Goal: Task Accomplishment & Management: Use online tool/utility

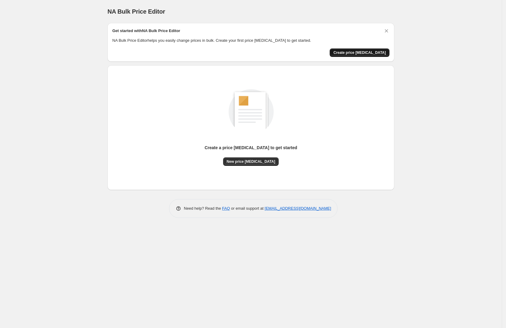
click at [354, 54] on span "Create price change job" at bounding box center [360, 52] width 53 height 5
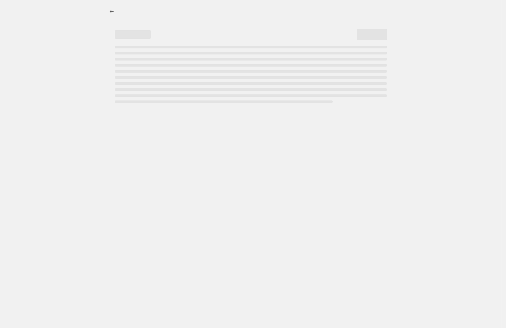
select select "percentage"
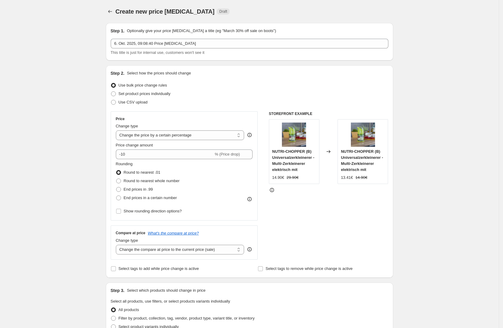
click at [210, 37] on div "Step 1. Optionally give your price change job a title (eg "March 30% off sale o…" at bounding box center [249, 42] width 277 height 28
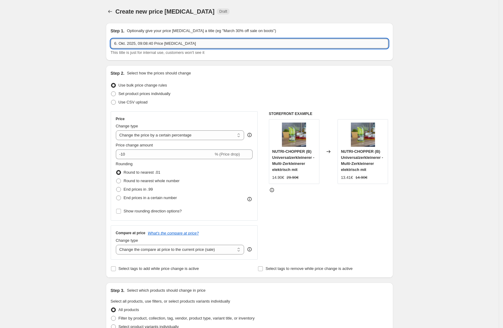
click at [151, 45] on input "6. Okt. 2025, 09:08:40 Price change job" at bounding box center [249, 44] width 277 height 10
click at [212, 45] on input "6. Okt. 2025, 09:08:40 Price change job" at bounding box center [249, 44] width 277 height 10
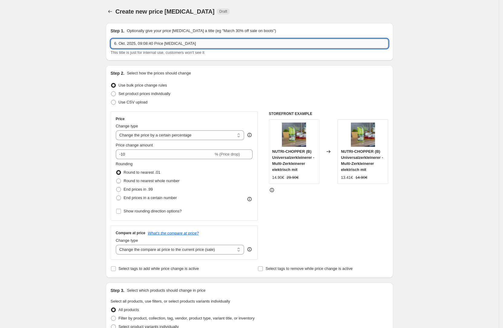
click at [134, 45] on input "6. Okt. 2025, 09:08:40 Price change job" at bounding box center [249, 44] width 277 height 10
click at [155, 44] on input "PRIME DEAL DAYS (7&8.Oktober) -" at bounding box center [249, 44] width 277 height 10
click at [152, 45] on input "PRIME DEAL DAYS (7& 8.Oktober) -" at bounding box center [249, 44] width 277 height 10
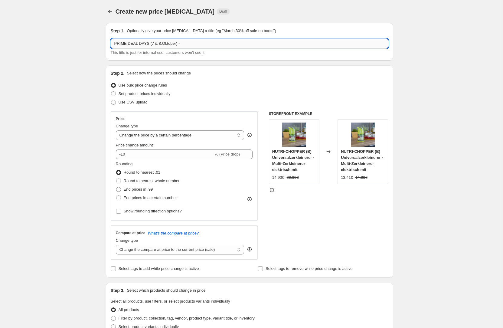
click at [187, 47] on input "PRIME DEAL DAYS (7 & 8.Oktober) -" at bounding box center [249, 44] width 277 height 10
type input "PRIME DEAL DAYS (7 & 8.Oktober) - MULTI-PRESS"
click at [80, 109] on div "Create new price change job. This page is ready Create new price change job Dra…" at bounding box center [249, 310] width 498 height 620
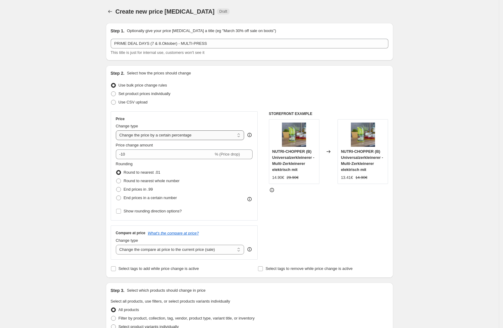
click at [167, 133] on select "Change the price to a certain amount Change the price by a certain amount Chang…" at bounding box center [180, 135] width 128 height 10
select select "by"
click at [118, 130] on select "Change the price to a certain amount Change the price by a certain amount Chang…" at bounding box center [180, 135] width 128 height 10
type input "-10.00"
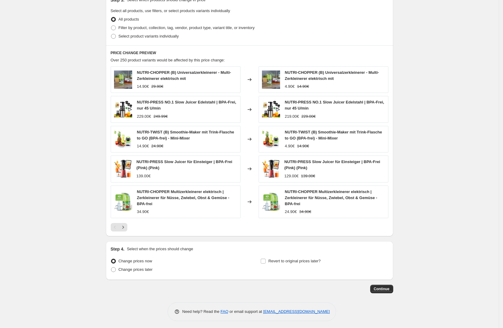
scroll to position [292, 0]
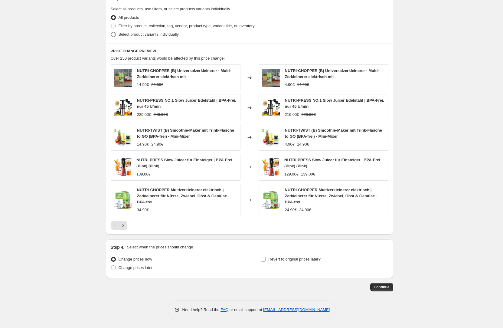
click at [157, 34] on span "Select product variants individually" at bounding box center [148, 34] width 60 height 5
click at [111, 32] on input "Select product variants individually" at bounding box center [111, 32] width 0 height 0
radio input "true"
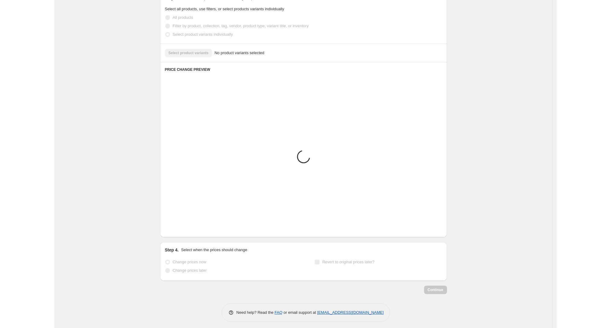
scroll to position [143, 0]
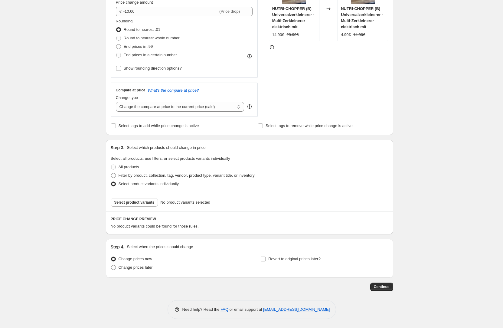
click at [441, 154] on div "Create new price change job. This page is ready Create new price change job Dra…" at bounding box center [249, 92] width 498 height 470
click at [377, 182] on div "Select product variants individually" at bounding box center [249, 184] width 277 height 8
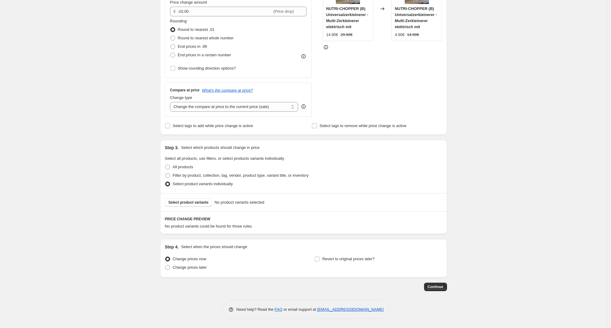
click at [498, 231] on div "Create new price change job. This page is ready Create new price change job Dra…" at bounding box center [303, 92] width 607 height 470
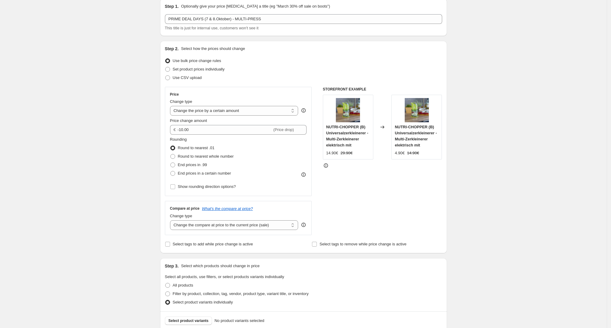
scroll to position [0, 0]
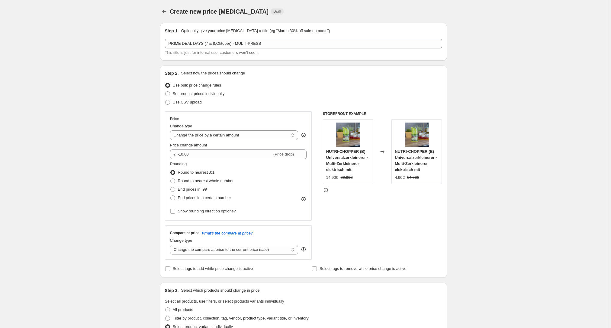
click at [506, 120] on div "Create new price change job. This page is ready Create new price change job Dra…" at bounding box center [303, 235] width 607 height 470
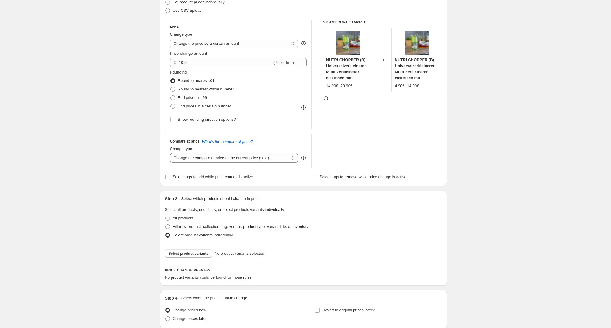
scroll to position [143, 0]
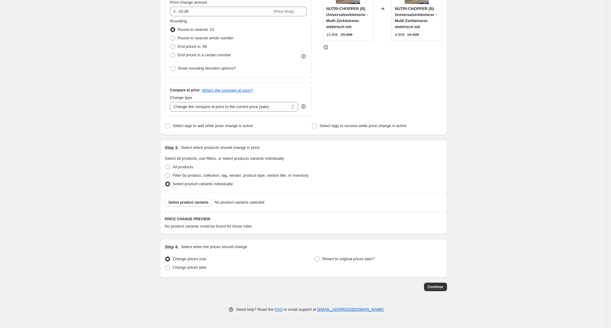
click at [375, 243] on div "Step 4. Select when the prices should change Change prices now Change prices la…" at bounding box center [303, 258] width 287 height 39
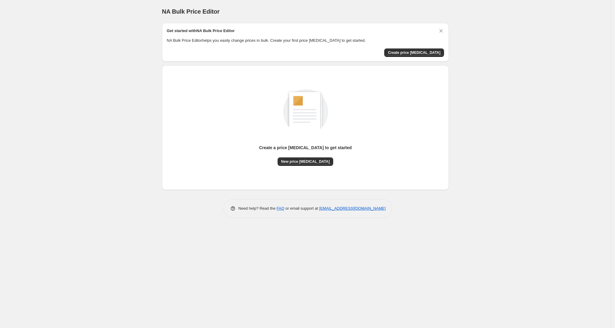
click at [237, 115] on div "Create a price change job to get started New price change job" at bounding box center [305, 120] width 277 height 89
click at [293, 169] on div "Create a price change job to get started New price change job" at bounding box center [305, 127] width 277 height 115
click at [160, 7] on div "NA Bulk Price Editor. This page is ready NA Bulk Price Editor Get started with …" at bounding box center [306, 113] width 302 height 227
click at [416, 53] on span "Create price [MEDICAL_DATA]" at bounding box center [414, 52] width 53 height 5
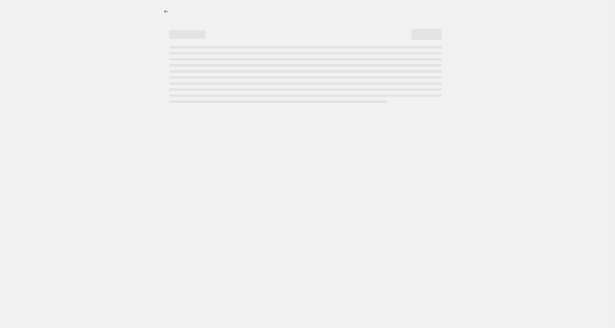
select select "percentage"
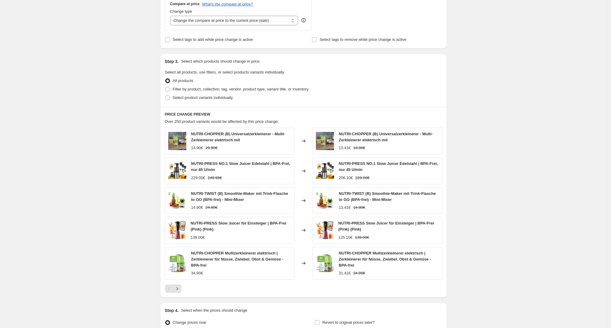
scroll to position [232, 0]
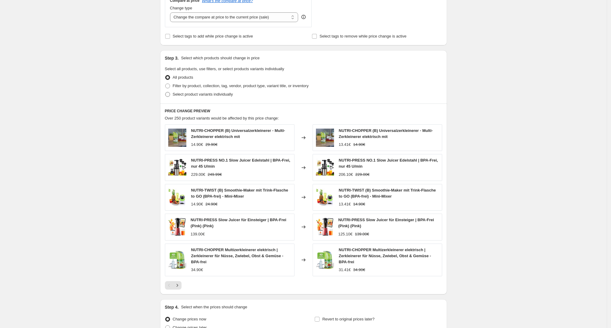
click at [204, 96] on span "Select product variants individually" at bounding box center [203, 94] width 60 height 5
click at [166, 92] on input "Select product variants individually" at bounding box center [165, 92] width 0 height 0
radio input "true"
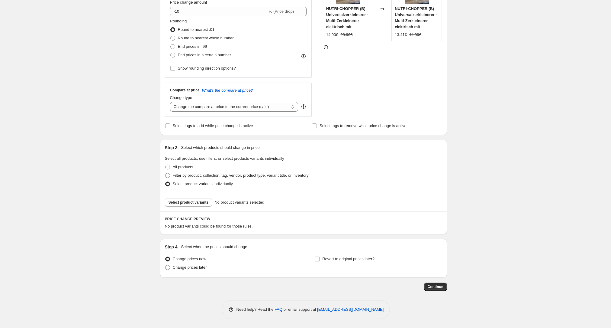
scroll to position [143, 0]
click at [203, 202] on span "Select product variants" at bounding box center [189, 202] width 40 height 5
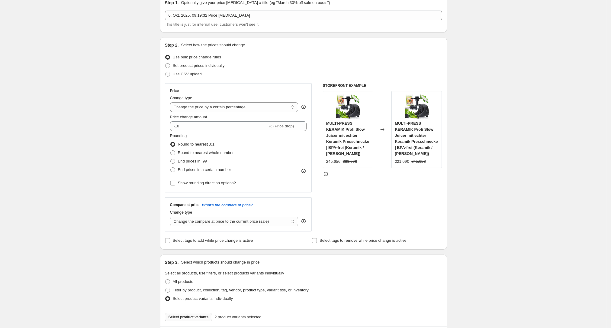
scroll to position [24, 0]
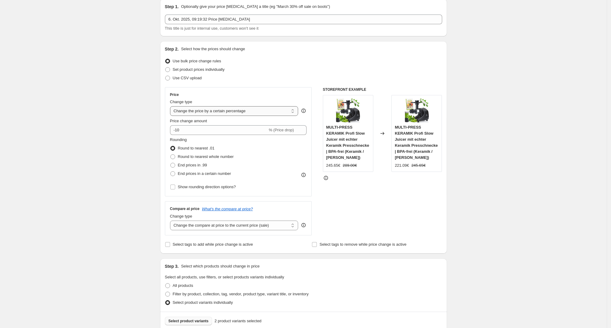
click at [217, 112] on select "Change the price to a certain amount Change the price by a certain amount Chang…" at bounding box center [234, 111] width 128 height 10
click at [228, 110] on select "Change the price to a certain amount Change the price by a certain amount Chang…" at bounding box center [234, 111] width 128 height 10
select select "to"
click at [172, 106] on select "Change the price to a certain amount Change the price by a certain amount Chang…" at bounding box center [234, 111] width 128 height 10
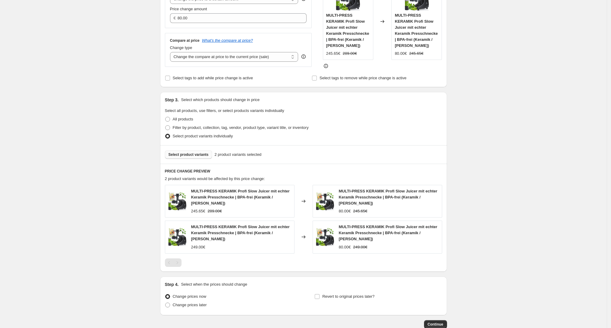
scroll to position [143, 0]
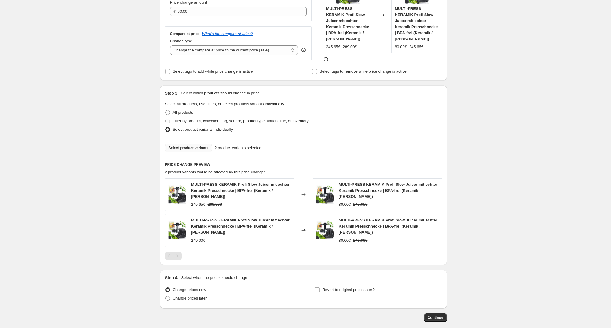
click at [176, 251] on div "Pagination" at bounding box center [177, 255] width 8 height 8
click at [270, 184] on span "MULTI-PRESS KERAMIK Profi Slow Juicer mit echter Keramik Presschnecke | BPA-fre…" at bounding box center [240, 190] width 99 height 17
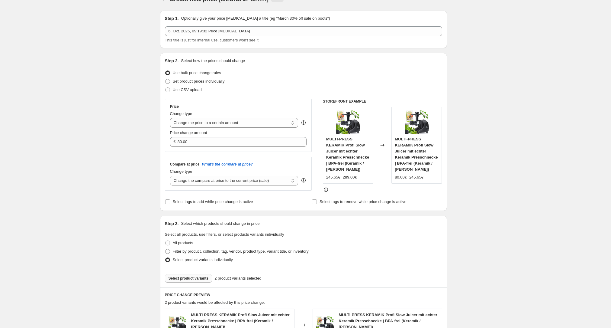
scroll to position [16, 0]
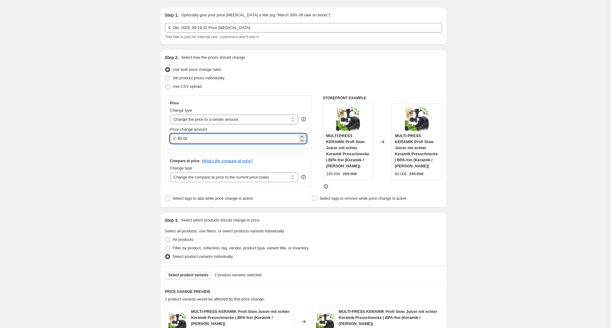
click at [195, 138] on input "80.00" at bounding box center [238, 139] width 120 height 10
drag, startPoint x: 218, startPoint y: 140, endPoint x: 150, endPoint y: 144, distance: 68.1
click at [150, 144] on div "Create new price change job. This page is ready Create new price change job Dra…" at bounding box center [303, 234] width 607 height 501
paste input "189.44"
drag, startPoint x: 223, startPoint y: 138, endPoint x: 165, endPoint y: 136, distance: 58.4
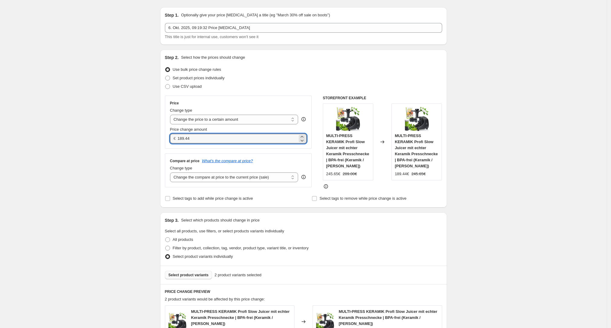
click at [165, 136] on div "Step 2. Select how the prices should change Use bulk price change rules Set pro…" at bounding box center [303, 129] width 287 height 158
paste input "99.41"
type input "199.41"
click at [561, 190] on div "Create new price change job. This page is ready Create new price change job Dra…" at bounding box center [303, 234] width 607 height 501
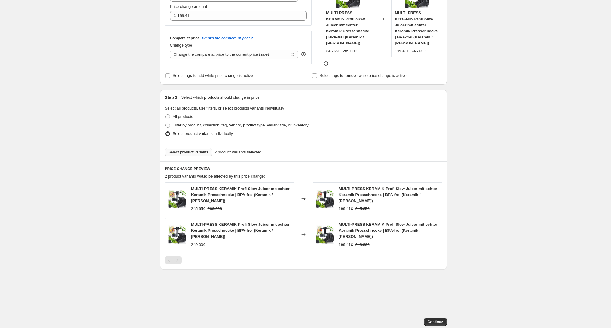
scroll to position [142, 0]
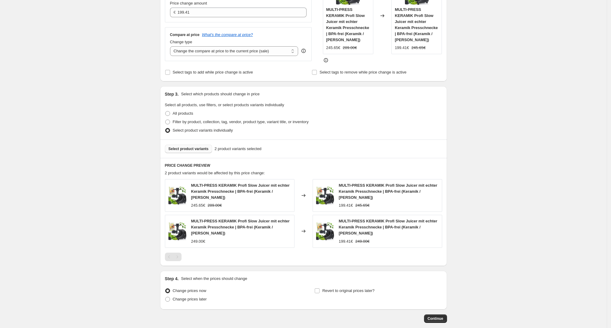
click at [196, 147] on span "Select product variants" at bounding box center [189, 148] width 40 height 5
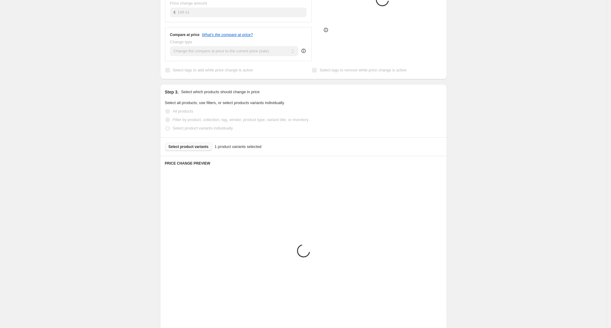
scroll to position [129, 0]
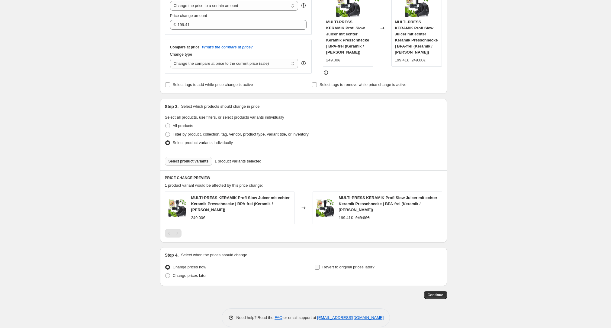
click at [319, 264] on input "Revert to original prices later?" at bounding box center [317, 266] width 5 height 5
checkbox input "true"
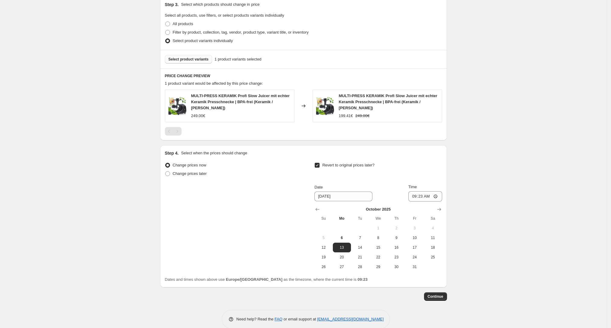
scroll to position [232, 0]
click at [400, 234] on span "9" at bounding box center [396, 236] width 13 height 5
type input "10/9/2025"
click at [422, 190] on input "09:23" at bounding box center [426, 195] width 34 height 10
type input "00:01"
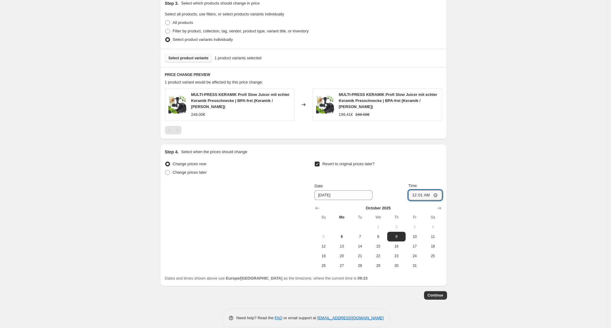
click at [529, 95] on div "Create new price change job. This page is ready Create new price change job Dra…" at bounding box center [303, 52] width 607 height 568
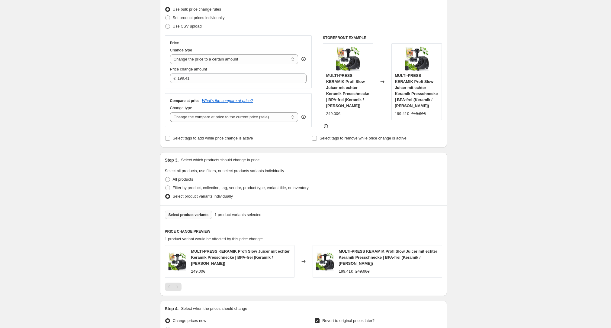
scroll to position [73, 0]
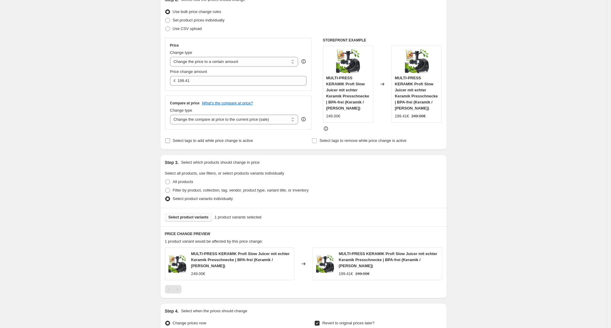
click at [212, 139] on span "Select tags to add while price change is active" at bounding box center [213, 140] width 80 height 5
click at [170, 139] on input "Select tags to add while price change is active" at bounding box center [167, 140] width 5 height 5
checkbox input "true"
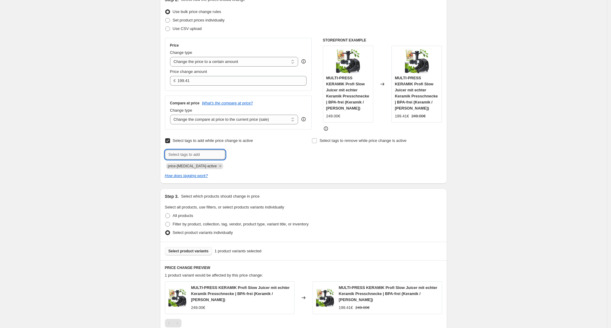
click at [201, 152] on input "text" at bounding box center [195, 155] width 60 height 10
drag, startPoint x: 207, startPoint y: 152, endPoint x: 148, endPoint y: 157, distance: 59.4
click at [148, 157] on div "Create new price change job. This page is ready Create new price change job Dra…" at bounding box center [303, 228] width 607 height 602
type input "PRIME ANGEBOT"
click at [135, 159] on div "Create new price change job. This page is ready Create new price change job Dra…" at bounding box center [303, 228] width 607 height 602
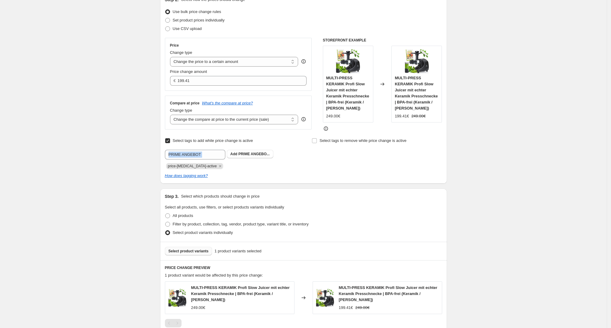
click at [139, 159] on div "Create new price change job. This page is ready Create new price change job Dra…" at bounding box center [303, 228] width 607 height 602
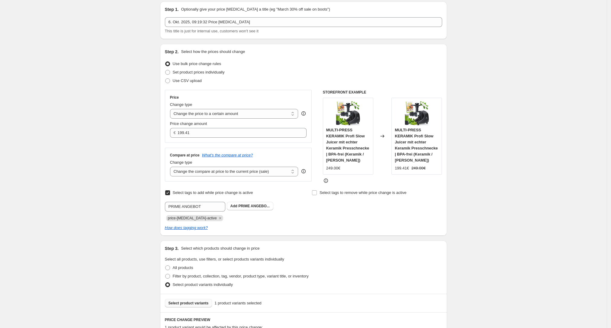
scroll to position [21, 0]
click at [222, 73] on span "Set product prices individually" at bounding box center [199, 72] width 52 height 5
click at [166, 71] on input "Set product prices individually" at bounding box center [165, 70] width 0 height 0
radio input "true"
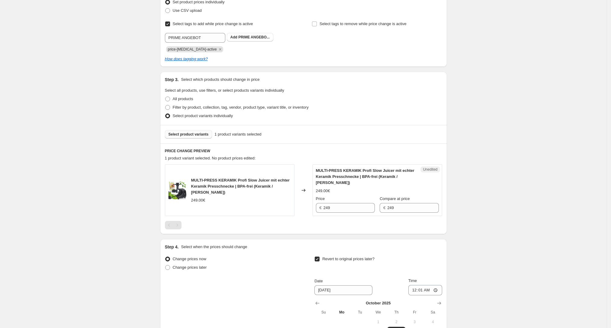
scroll to position [99, 0]
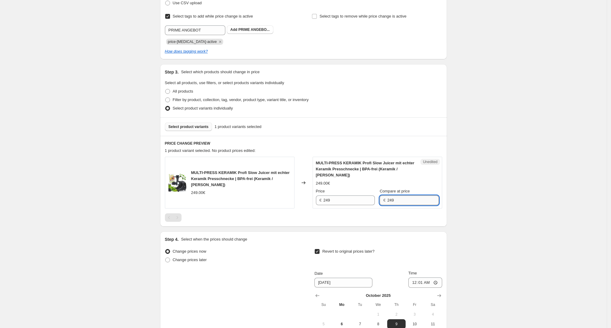
click at [393, 195] on input "249" at bounding box center [412, 200] width 51 height 10
drag, startPoint x: 384, startPoint y: 196, endPoint x: 378, endPoint y: 196, distance: 6.6
click at [378, 196] on div "Price € 249 Compare at price € 249" at bounding box center [377, 196] width 123 height 17
paste input "199,41"
type input "249"
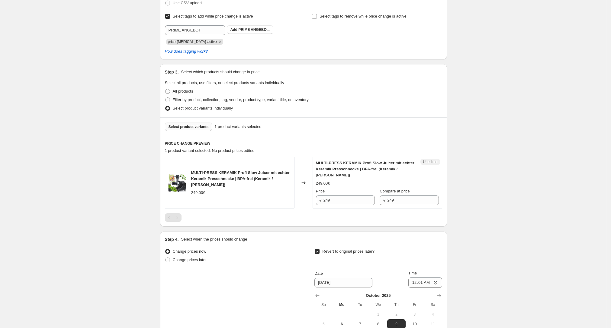
click at [522, 190] on div "Create new price change job. This page is ready Create new price change job Dra…" at bounding box center [303, 162] width 607 height 522
click at [422, 196] on input "249" at bounding box center [412, 200] width 51 height 10
drag, startPoint x: 422, startPoint y: 196, endPoint x: 264, endPoint y: 194, distance: 158.7
click at [264, 194] on div "MULTI-PRESS KERAMIK Profi Slow Juicer mit echter Keramik Presschnecke | BPA-fre…" at bounding box center [303, 183] width 277 height 52
click at [326, 195] on input "249" at bounding box center [349, 200] width 51 height 10
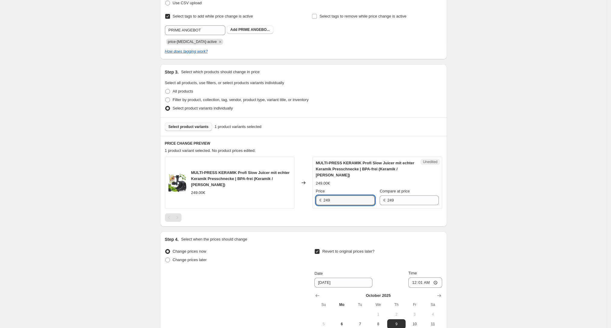
drag, startPoint x: 317, startPoint y: 195, endPoint x: 284, endPoint y: 192, distance: 32.8
click at [284, 192] on div "MULTI-PRESS KERAMIK Profi Slow Juicer mit echter Keramik Presschnecke | BPA-fre…" at bounding box center [303, 183] width 277 height 52
paste input "199,41"
click at [521, 202] on div "Create new price change job. This page is ready Create new price change job Dra…" at bounding box center [303, 162] width 607 height 522
click at [356, 196] on input "249" at bounding box center [349, 200] width 51 height 10
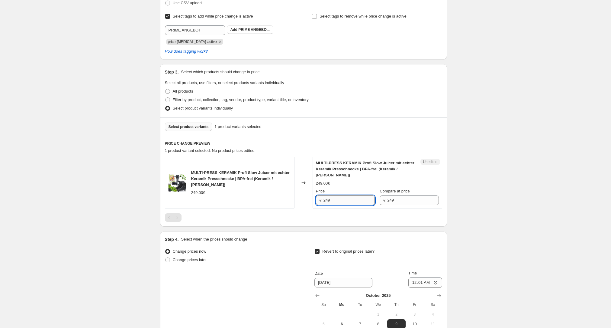
click at [356, 196] on input "249" at bounding box center [349, 200] width 51 height 10
paste input "199,41"
click at [348, 215] on div "PRICE CHANGE PREVIEW 1 product variant selected. No product prices edited: MULT…" at bounding box center [303, 181] width 287 height 91
click at [339, 197] on input "249" at bounding box center [349, 200] width 51 height 10
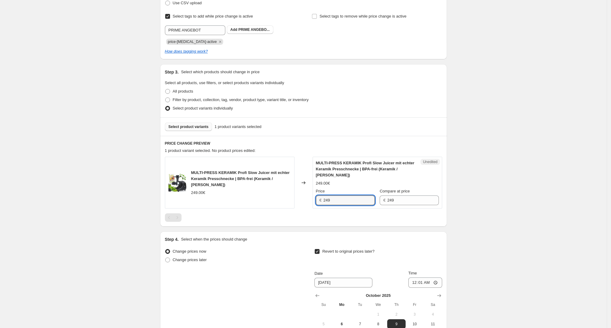
drag, startPoint x: 341, startPoint y: 195, endPoint x: 301, endPoint y: 195, distance: 39.6
click at [301, 195] on div "MULTI-PRESS KERAMIK Profi Slow Juicer mit echter Keramik Presschnecke | BPA-fre…" at bounding box center [303, 183] width 277 height 52
paste input "199,41"
type input "199.41"
click at [350, 219] on div "PRICE CHANGE PREVIEW 1 product variant selected. No product prices edited: MULT…" at bounding box center [303, 181] width 287 height 91
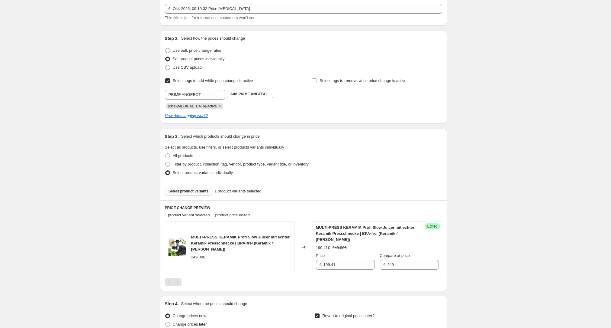
scroll to position [0, 0]
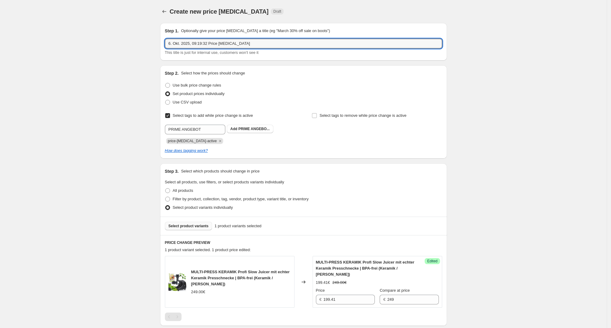
drag, startPoint x: 251, startPoint y: 42, endPoint x: 131, endPoint y: 42, distance: 120.3
click at [131, 42] on div "Create new price change job. This page is ready Create new price change job Dra…" at bounding box center [303, 261] width 607 height 522
type input "PRIME DEAL DAYS (7 & 8.Oktober) - MULTI-PRESS (Silber)"
click at [301, 66] on div "Step 2. Select how the prices should change Use bulk price change rules Set pro…" at bounding box center [303, 111] width 287 height 93
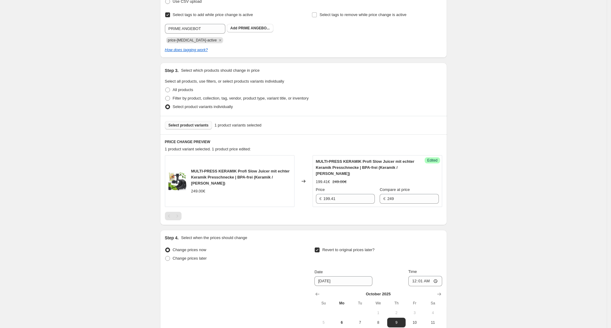
scroll to position [115, 0]
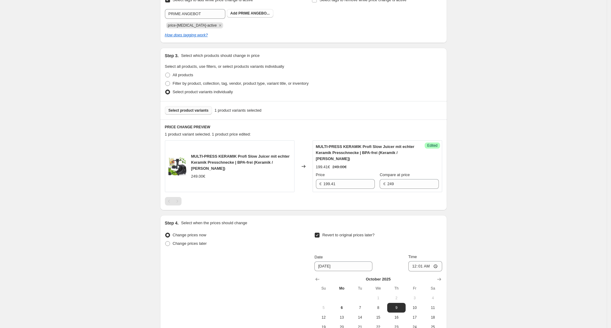
click at [189, 109] on span "Select product variants" at bounding box center [189, 110] width 40 height 5
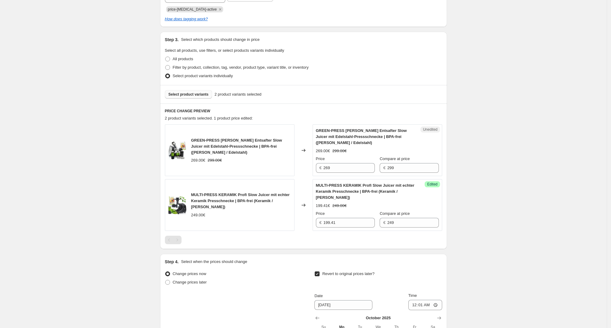
scroll to position [134, 0]
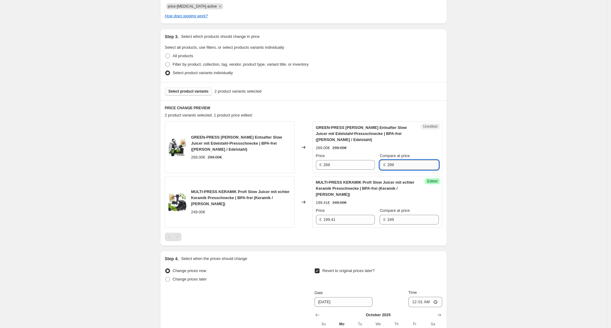
click at [399, 163] on input "299" at bounding box center [412, 165] width 51 height 10
paste input "28,65 €"
drag, startPoint x: 416, startPoint y: 168, endPoint x: 372, endPoint y: 167, distance: 44.4
click at [372, 167] on div "Price € 269 Compare at price € 228.65" at bounding box center [377, 161] width 123 height 17
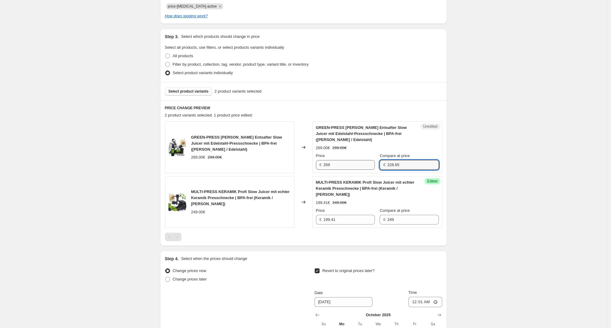
type input "228.65"
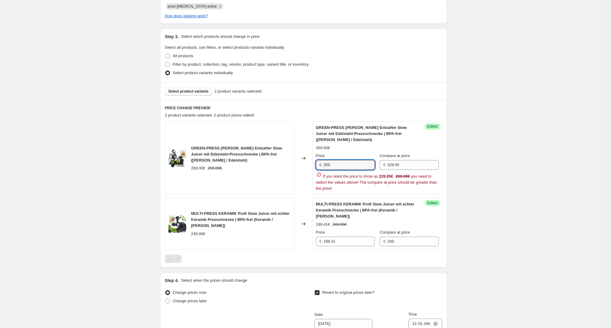
drag, startPoint x: 336, startPoint y: 165, endPoint x: 300, endPoint y: 165, distance: 36.0
click at [300, 165] on div "GREEN-PRESS MAX EDELSTAHL Entsafter Slow Juicer mit Edelstahl-Pressschnecke | B…" at bounding box center [303, 157] width 277 height 73
paste input "28.65"
type input "228.65"
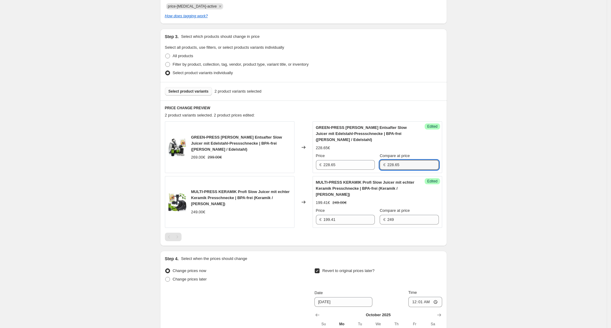
drag, startPoint x: 388, startPoint y: 167, endPoint x: 377, endPoint y: 167, distance: 10.9
click at [377, 167] on div "Price € 228.65 Compare at price € 228.65" at bounding box center [377, 161] width 123 height 17
type input "269"
click at [545, 174] on div "Create new price change job. This page is ready Create new price change job Dra…" at bounding box center [303, 154] width 607 height 577
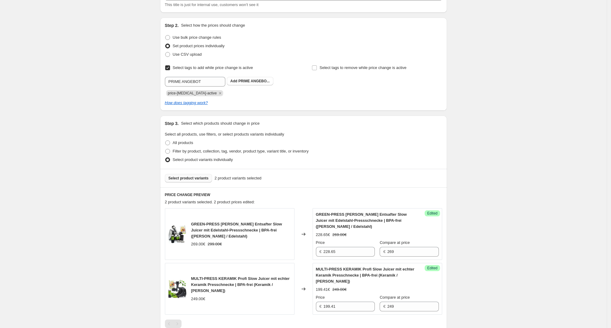
scroll to position [0, 0]
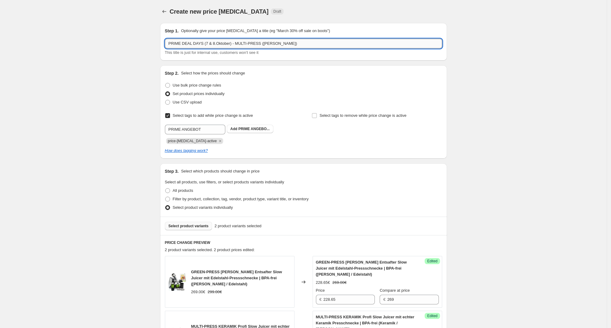
drag, startPoint x: 232, startPoint y: 40, endPoint x: 405, endPoint y: 47, distance: 173.6
click at [396, 42] on input "PRIME DEAL DAYS (7 & 8.Oktober) - MULTI-PRESS (Silber)" at bounding box center [303, 44] width 277 height 10
type input "PRIME DEAL DAYS (7 & 8.Oktober) - Alle Angebote"
click at [153, 73] on div "Create new price change job. This page is ready Create new price change job Dra…" at bounding box center [303, 288] width 607 height 577
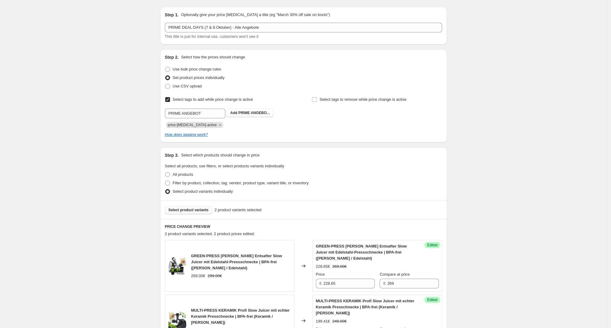
scroll to position [9, 0]
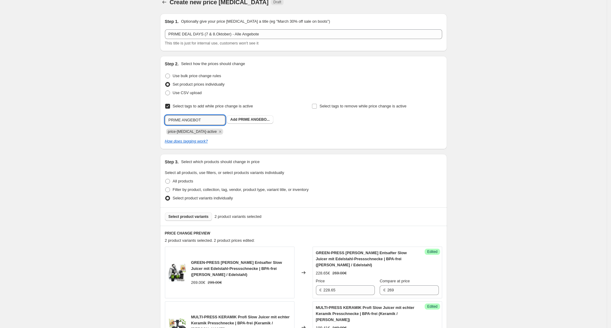
click at [169, 122] on input "PRIME ANGEBOT" at bounding box center [195, 120] width 60 height 10
type input "BEFRISTETES PRIME ANGEBOT"
click at [396, 136] on div "Select tags to add while price change is active Submit BEFRISTETES PRIME ANGEBO…" at bounding box center [303, 123] width 277 height 42
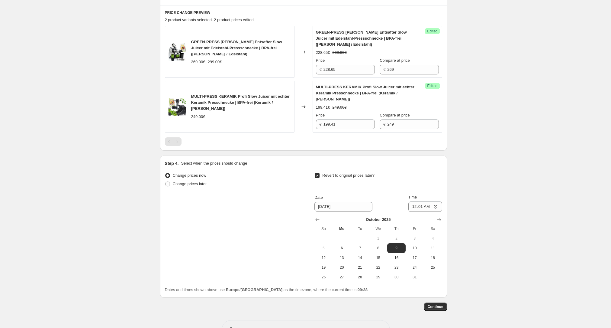
scroll to position [243, 0]
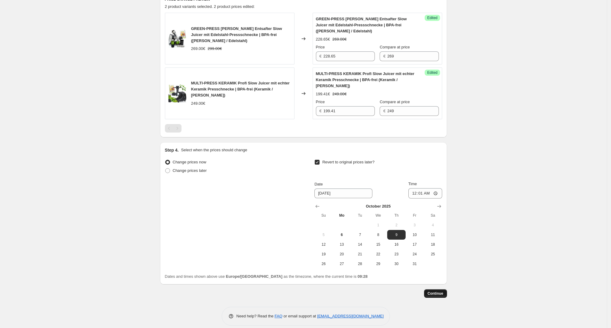
click at [442, 291] on span "Continue" at bounding box center [436, 293] width 16 height 5
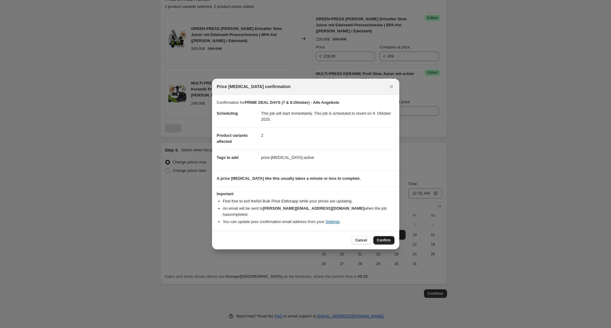
click at [383, 238] on span "Confirm" at bounding box center [384, 240] width 14 height 5
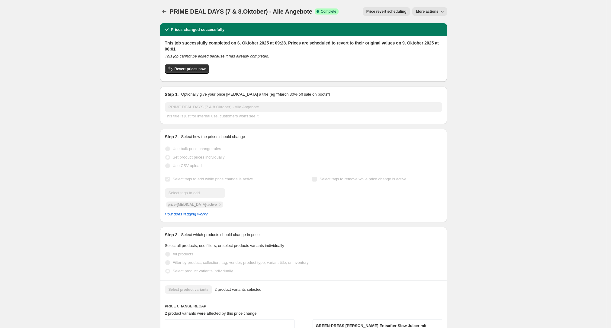
click at [430, 8] on button "More actions" at bounding box center [429, 11] width 34 height 8
click at [481, 18] on div "PRIME DEAL DAYS (7 & 8.Oktober) - Alle Angebote. This page is ready PRIME DEAL …" at bounding box center [303, 310] width 607 height 621
click at [396, 15] on button "Price revert scheduling" at bounding box center [386, 11] width 47 height 8
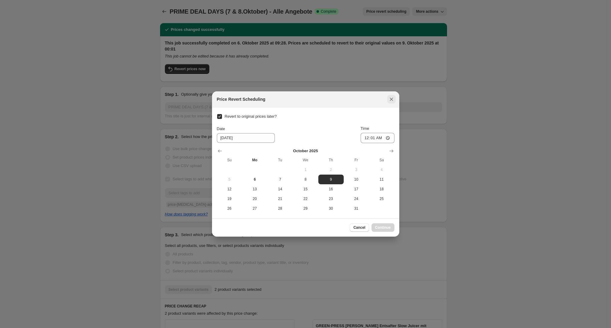
click at [394, 100] on icon "Close" at bounding box center [392, 99] width 6 height 6
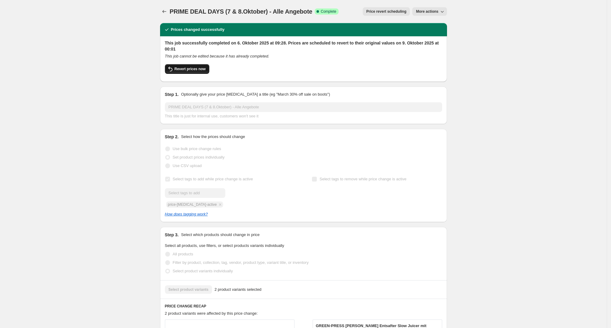
click at [196, 69] on span "Revert prices now" at bounding box center [190, 68] width 31 height 5
checkbox input "false"
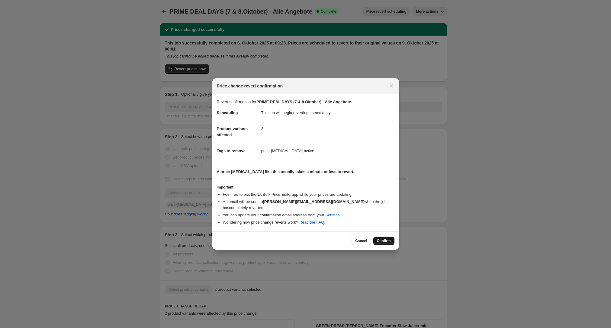
click at [383, 238] on span "Confirm" at bounding box center [384, 240] width 14 height 5
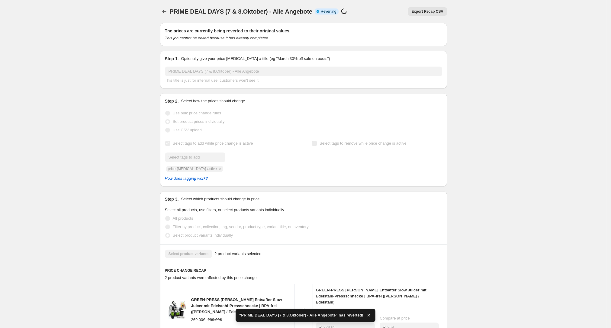
checkbox input "true"
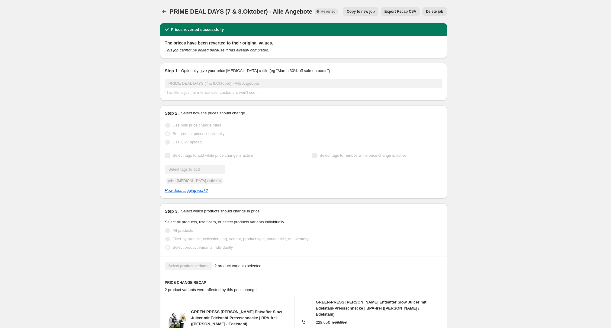
click at [377, 15] on button "Copy to new job" at bounding box center [360, 11] width 35 height 8
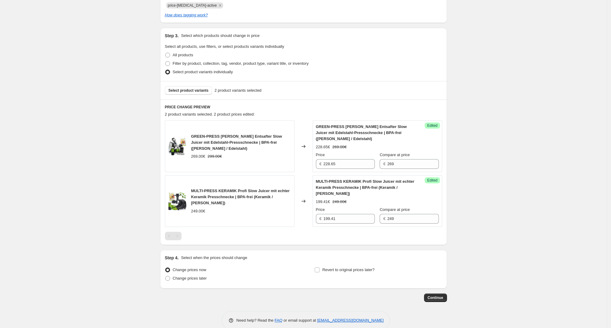
scroll to position [140, 0]
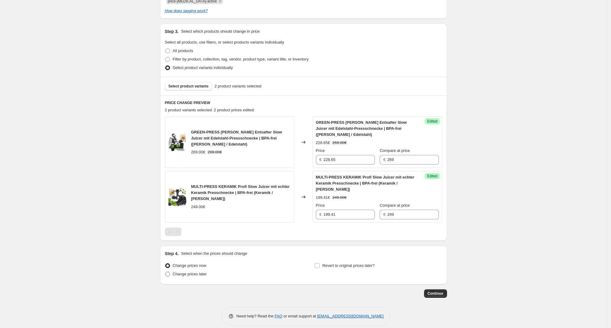
click at [181, 271] on span "Change prices later" at bounding box center [190, 274] width 34 height 6
click at [166, 271] on input "Change prices later" at bounding box center [165, 271] width 0 height 0
radio input "true"
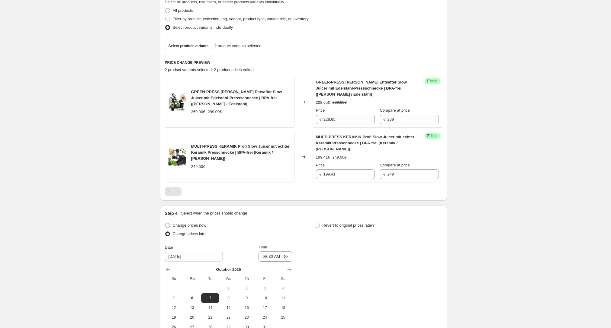
scroll to position [243, 0]
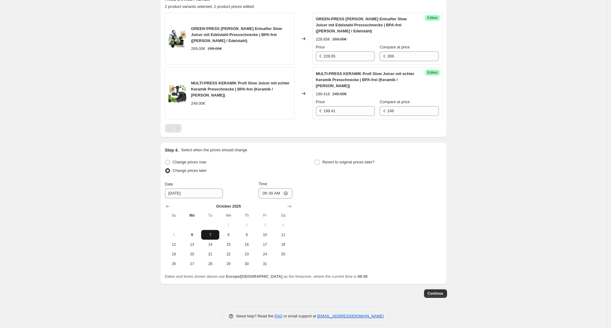
click at [213, 232] on span "7" at bounding box center [210, 234] width 13 height 5
click at [275, 188] on input "09:30" at bounding box center [276, 193] width 34 height 10
type input "00:01"
click at [394, 250] on div "Change prices now Change prices later Date 10/7/2025 Time 00:01 October 2025 Su…" at bounding box center [303, 213] width 277 height 111
click at [338, 160] on span "Revert to original prices later?" at bounding box center [348, 162] width 52 height 5
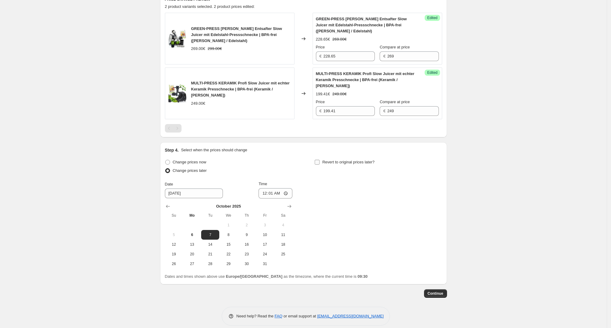
click at [320, 160] on input "Revert to original prices later?" at bounding box center [317, 162] width 5 height 5
checkbox input "true"
click at [399, 231] on button "9" at bounding box center [396, 235] width 18 height 10
type input "10/9/2025"
click at [422, 188] on input "09:30" at bounding box center [426, 193] width 34 height 10
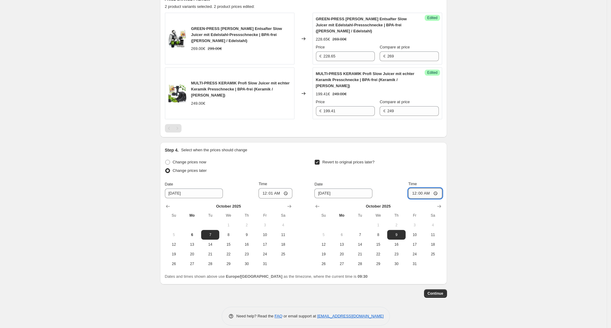
type input "00:01"
drag, startPoint x: 570, startPoint y: 234, endPoint x: 528, endPoint y: 241, distance: 42.6
click at [568, 234] on div "Create new price change job. This page is ready Create new price change job Dra…" at bounding box center [303, 45] width 607 height 577
click at [439, 291] on span "Continue" at bounding box center [436, 293] width 16 height 5
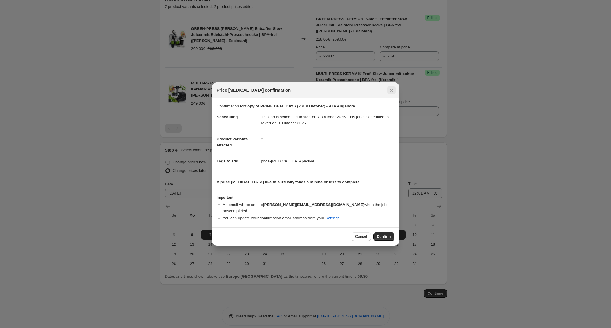
click at [393, 92] on icon "Close" at bounding box center [392, 90] width 6 height 6
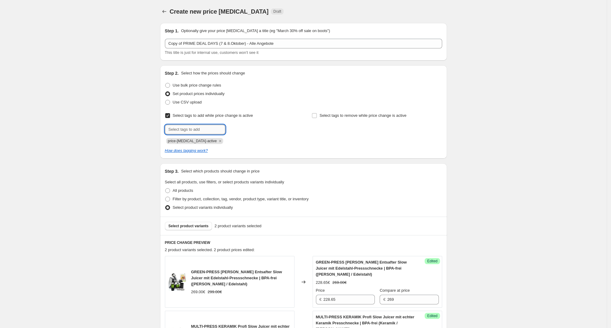
click at [179, 132] on input "text" at bounding box center [195, 130] width 60 height 10
type input "R"
click at [172, 132] on input "PRIME ANGEBOT" at bounding box center [195, 130] width 60 height 10
type input "Befristetes PRIME ANGEBOT"
click at [149, 147] on div "Create new price change job. This page is ready Create new price change job Dra…" at bounding box center [303, 288] width 607 height 577
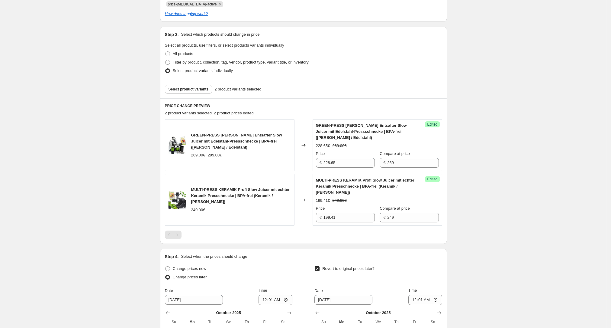
scroll to position [243, 0]
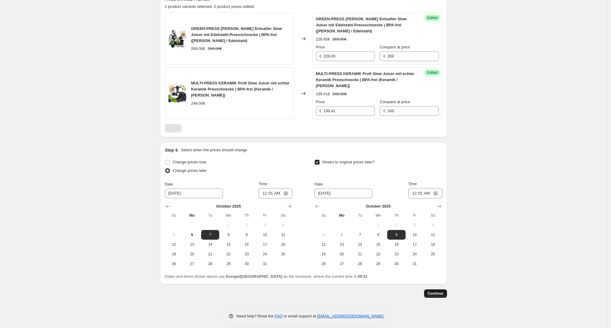
click at [438, 291] on span "Continue" at bounding box center [436, 293] width 16 height 5
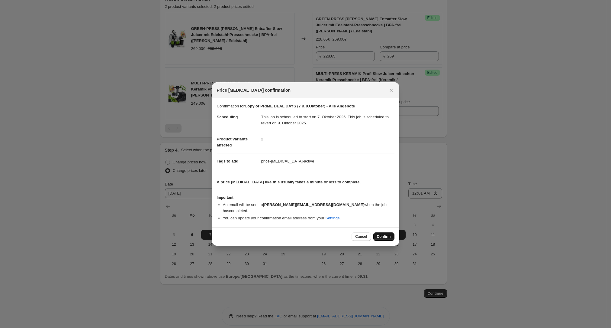
click at [380, 234] on span "Confirm" at bounding box center [384, 236] width 14 height 5
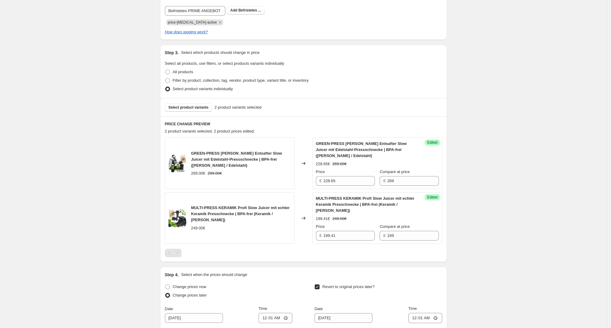
scroll to position [243, 0]
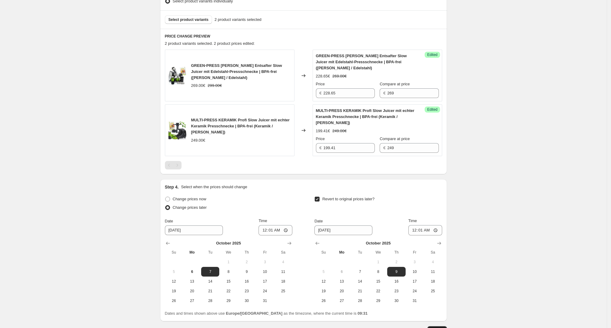
click at [443, 327] on span "Update" at bounding box center [437, 330] width 12 height 5
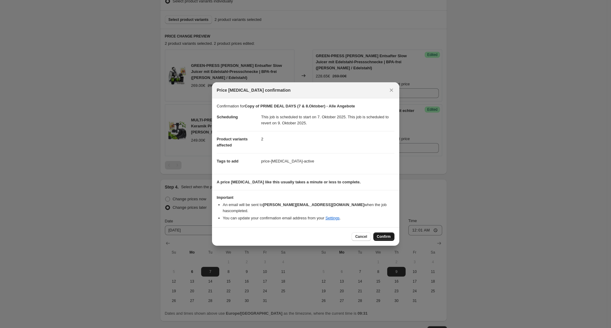
click at [386, 234] on span "Confirm" at bounding box center [384, 236] width 14 height 5
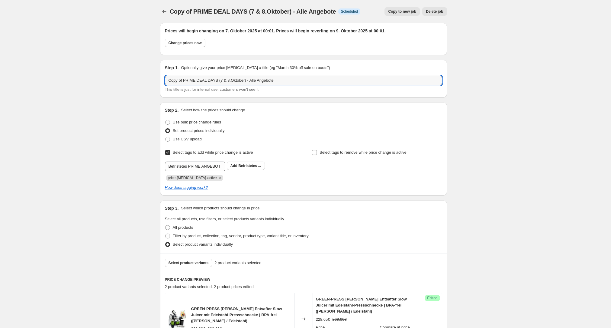
drag, startPoint x: 186, startPoint y: 83, endPoint x: 143, endPoint y: 82, distance: 43.5
click at [143, 82] on div "Copy of PRIME DEAL DAYS (7 & 8.Oktober) - Alle Angebote. This page is ready Cop…" at bounding box center [303, 307] width 607 height 614
click at [165, 12] on icon "Price change jobs" at bounding box center [164, 11] width 6 height 6
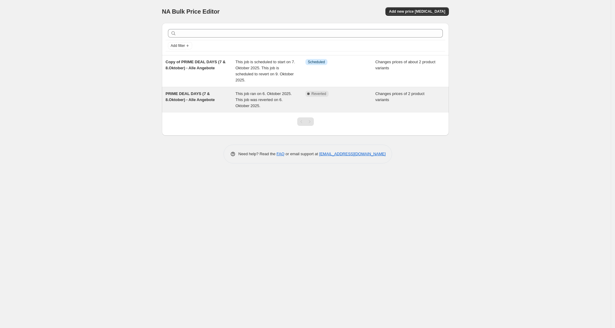
click at [425, 95] on div "Changes prices of 2 product variants" at bounding box center [411, 100] width 70 height 18
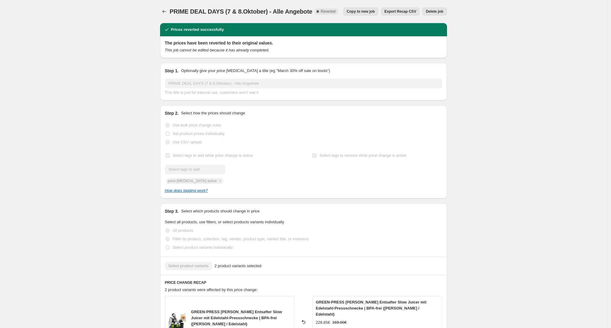
click at [371, 12] on span "Copy to new job" at bounding box center [361, 11] width 28 height 5
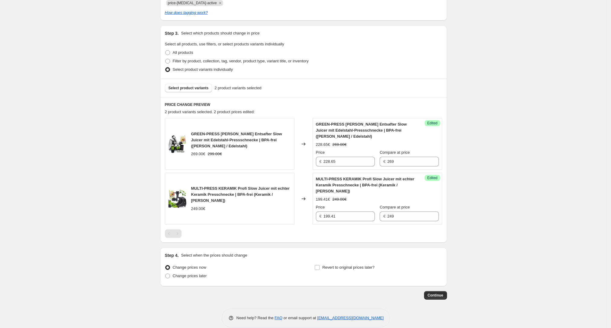
scroll to position [140, 0]
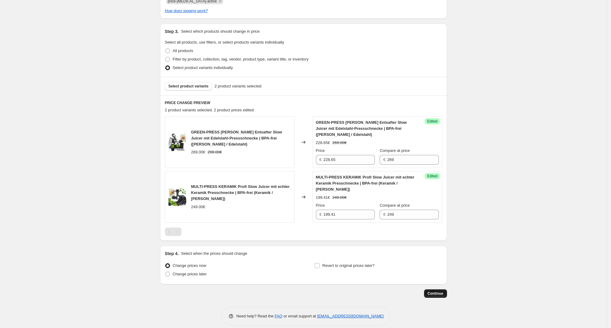
click at [434, 291] on span "Continue" at bounding box center [436, 293] width 16 height 5
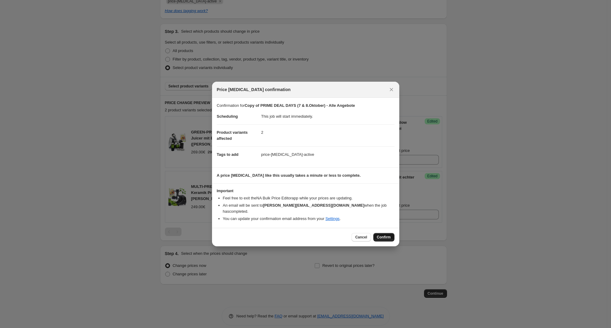
click at [389, 234] on span "Confirm" at bounding box center [384, 236] width 14 height 5
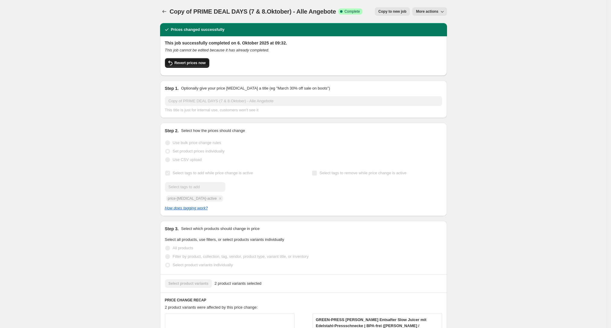
click at [198, 65] on button "Revert prices now" at bounding box center [187, 63] width 44 height 10
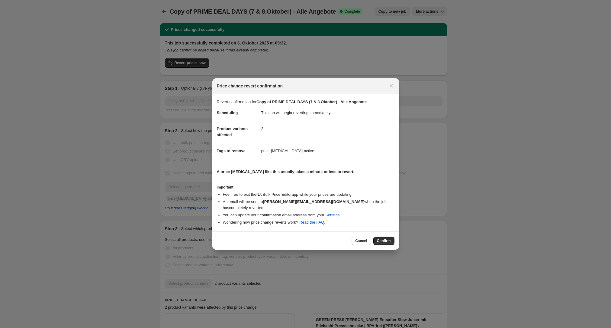
click at [385, 243] on div "Cancel Confirm" at bounding box center [305, 240] width 187 height 18
click at [385, 241] on button "Confirm" at bounding box center [384, 240] width 21 height 8
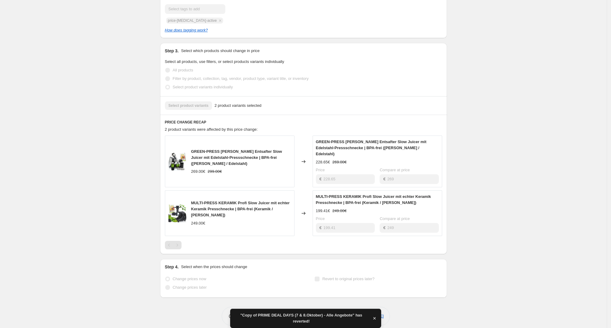
scroll to position [160, 0]
click at [375, 316] on icon "button" at bounding box center [375, 318] width 6 height 6
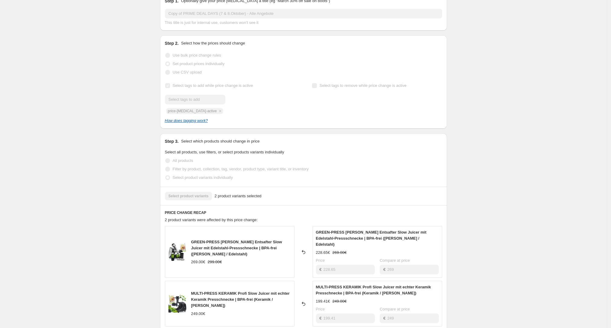
scroll to position [0, 0]
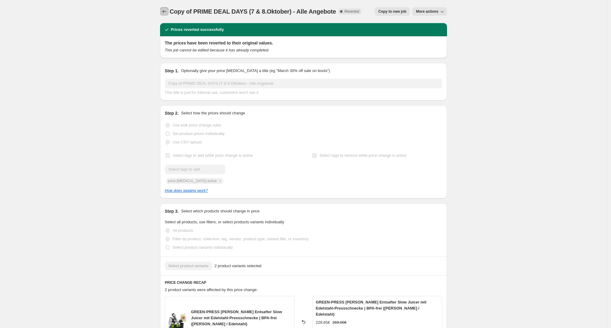
click at [167, 10] on icon "Price change jobs" at bounding box center [164, 11] width 6 height 6
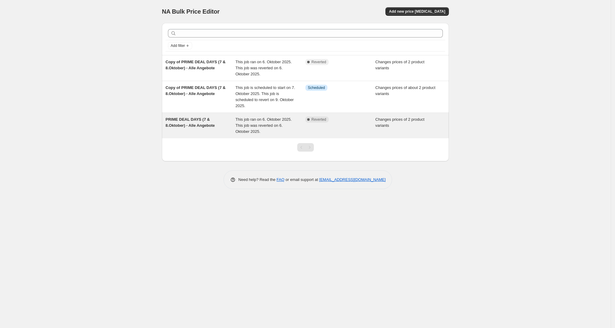
click at [429, 123] on div "Changes prices of 2 product variants" at bounding box center [411, 125] width 70 height 18
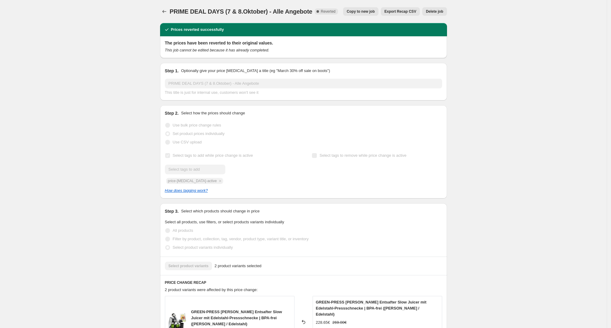
click at [442, 11] on span "Delete job" at bounding box center [434, 11] width 17 height 5
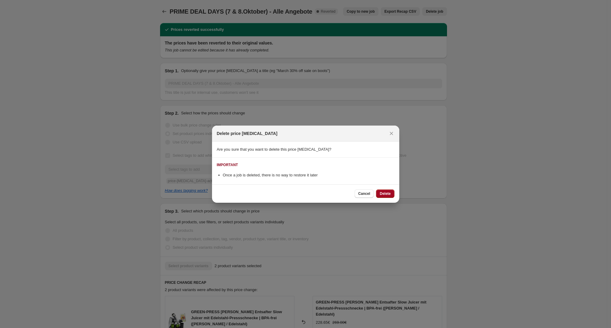
click at [381, 192] on span "Delete" at bounding box center [385, 193] width 11 height 5
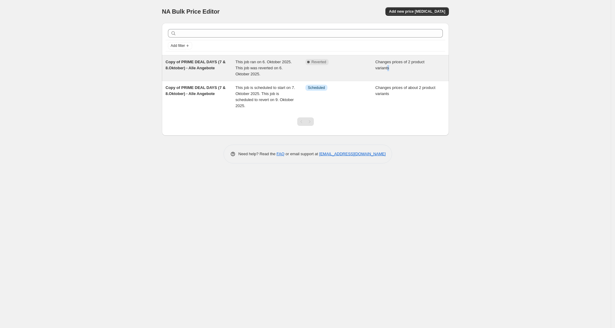
drag, startPoint x: 389, startPoint y: 66, endPoint x: 387, endPoint y: 69, distance: 3.1
click at [387, 69] on span "Changes prices of 2 product variants" at bounding box center [400, 65] width 49 height 11
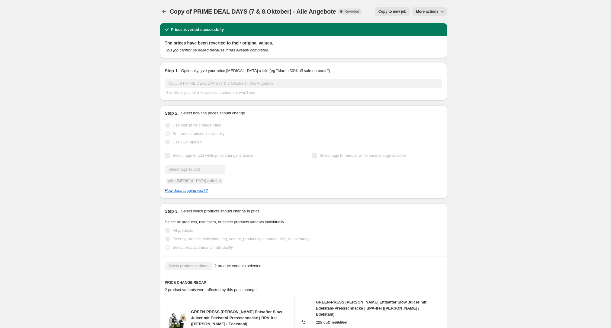
click at [434, 8] on button "More actions" at bounding box center [429, 11] width 34 height 8
click at [438, 34] on span "Delete job" at bounding box center [435, 34] width 33 height 6
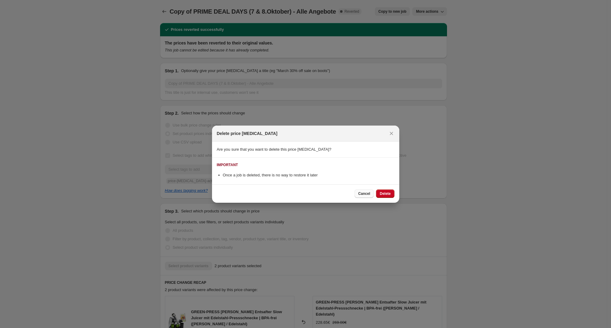
click at [359, 194] on button "Cancel" at bounding box center [364, 193] width 19 height 8
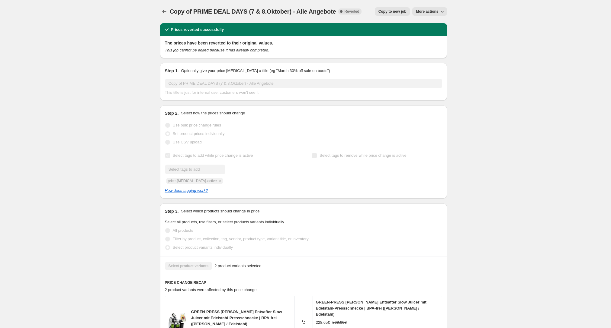
click at [438, 8] on button "More actions" at bounding box center [429, 11] width 34 height 8
click at [445, 33] on span "Delete job" at bounding box center [435, 34] width 33 height 6
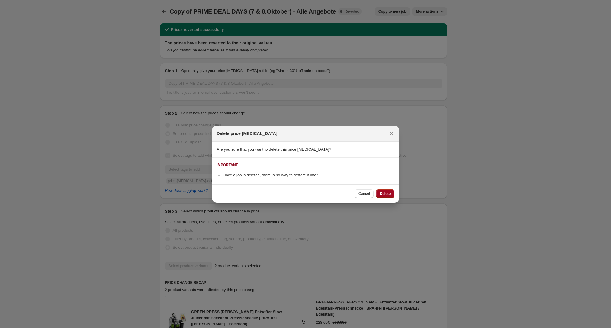
click at [385, 195] on span "Delete" at bounding box center [385, 193] width 11 height 5
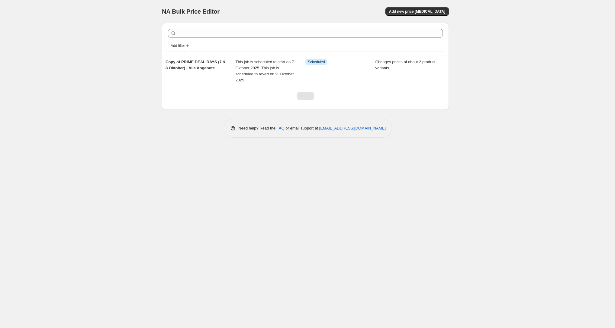
click at [209, 174] on div "NA Bulk Price Editor. This page is ready NA Bulk Price Editor Add new price cha…" at bounding box center [305, 164] width 611 height 328
click at [144, 113] on div "NA Bulk Price Editor. This page is ready NA Bulk Price Editor Add new price cha…" at bounding box center [305, 164] width 611 height 328
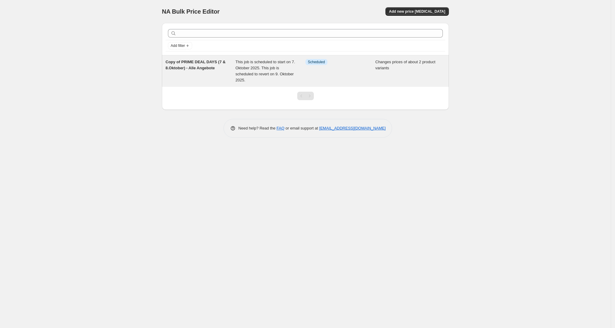
click at [236, 64] on span "This job is scheduled to start on 7. Oktober 2025. This job is scheduled to rev…" at bounding box center [266, 71] width 60 height 23
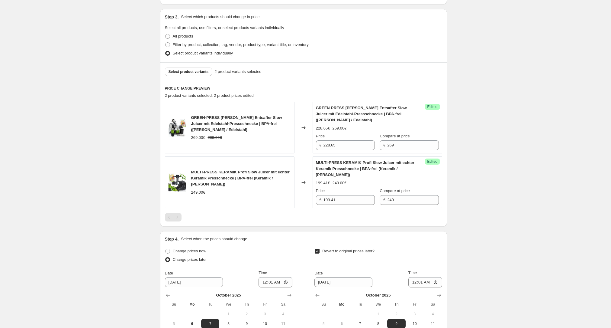
scroll to position [186, 0]
